Goal: Task Accomplishment & Management: Complete application form

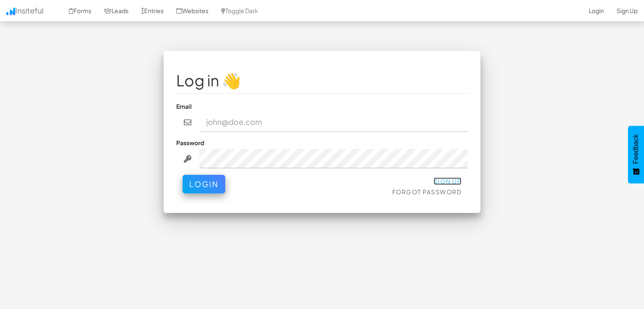
click at [448, 183] on link "Sign Up" at bounding box center [448, 181] width 28 height 8
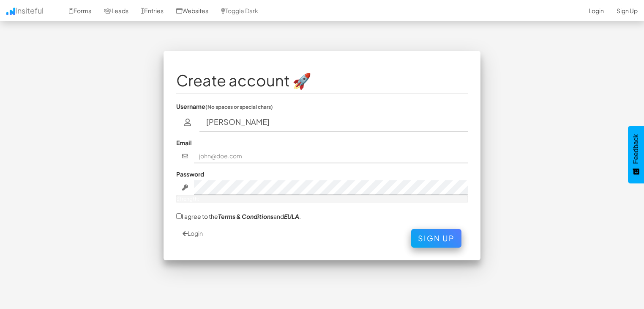
type input "Rithish"
click at [232, 158] on input "text" at bounding box center [331, 156] width 274 height 14
type input "[PERSON_NAME][EMAIL_ADDRESS][DOMAIN_NAME]"
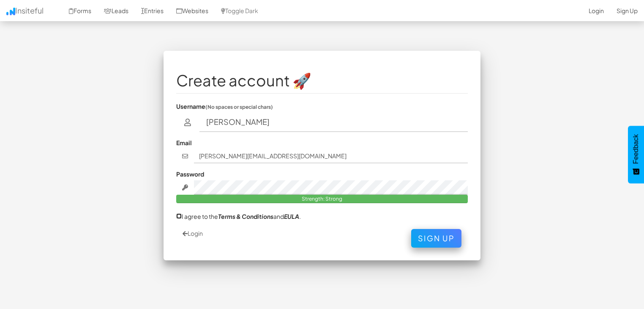
click at [178, 216] on input "I agree to the Terms & Conditions and EULA ." at bounding box center [178, 215] width 5 height 5
checkbox input "true"
click at [423, 241] on button "Sign Up" at bounding box center [436, 236] width 50 height 19
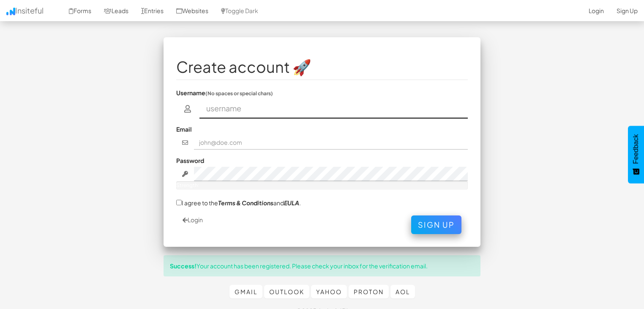
scroll to position [25, 0]
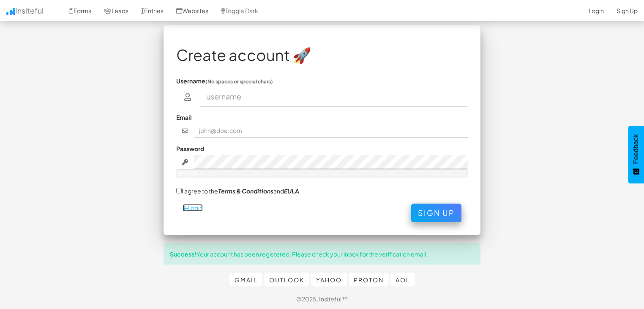
click at [200, 205] on link "Login" at bounding box center [193, 208] width 20 height 8
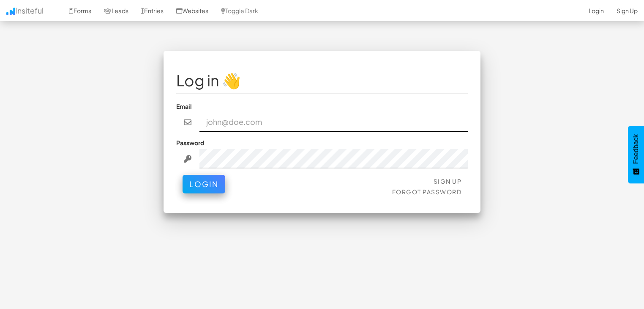
click at [248, 126] on input "email" at bounding box center [334, 121] width 269 height 19
type input "[PERSON_NAME][EMAIL_ADDRESS][DOMAIN_NAME]"
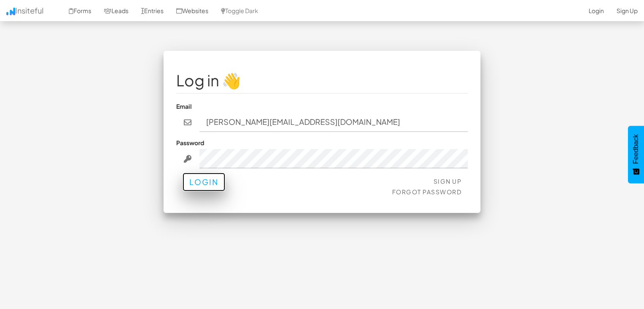
click at [215, 183] on button "Login" at bounding box center [204, 182] width 43 height 19
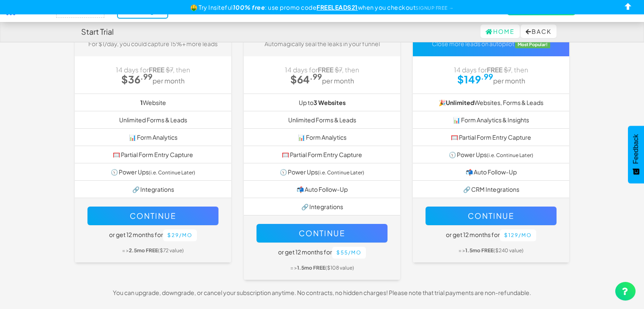
scroll to position [95, 0]
